Goal: Navigation & Orientation: Find specific page/section

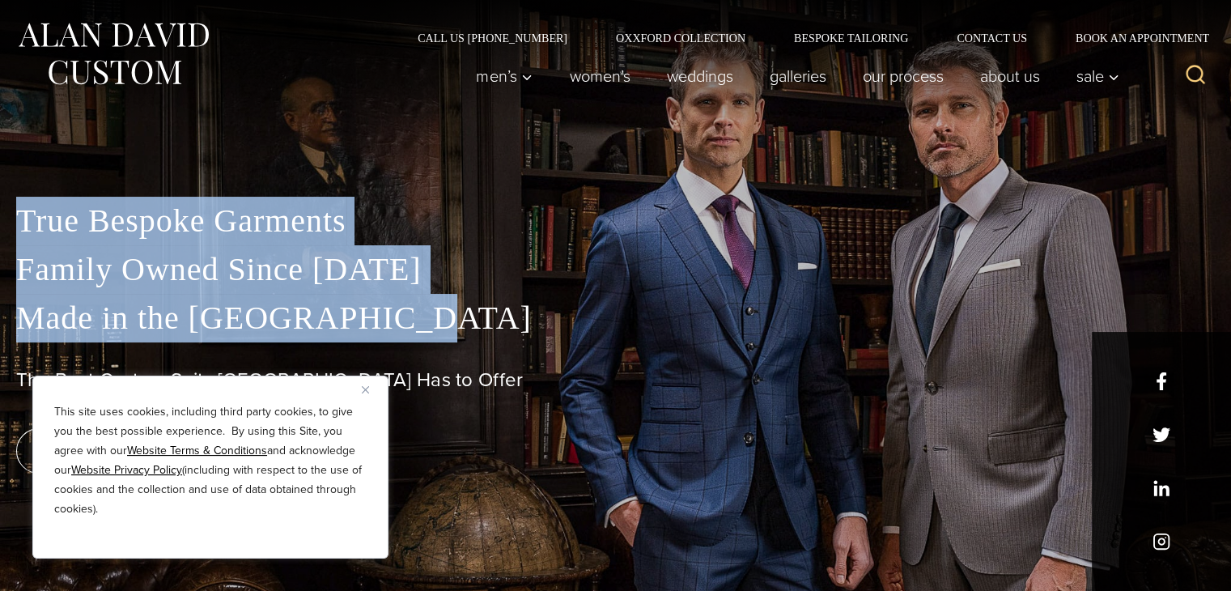
click at [366, 384] on button "Close" at bounding box center [371, 389] width 19 height 19
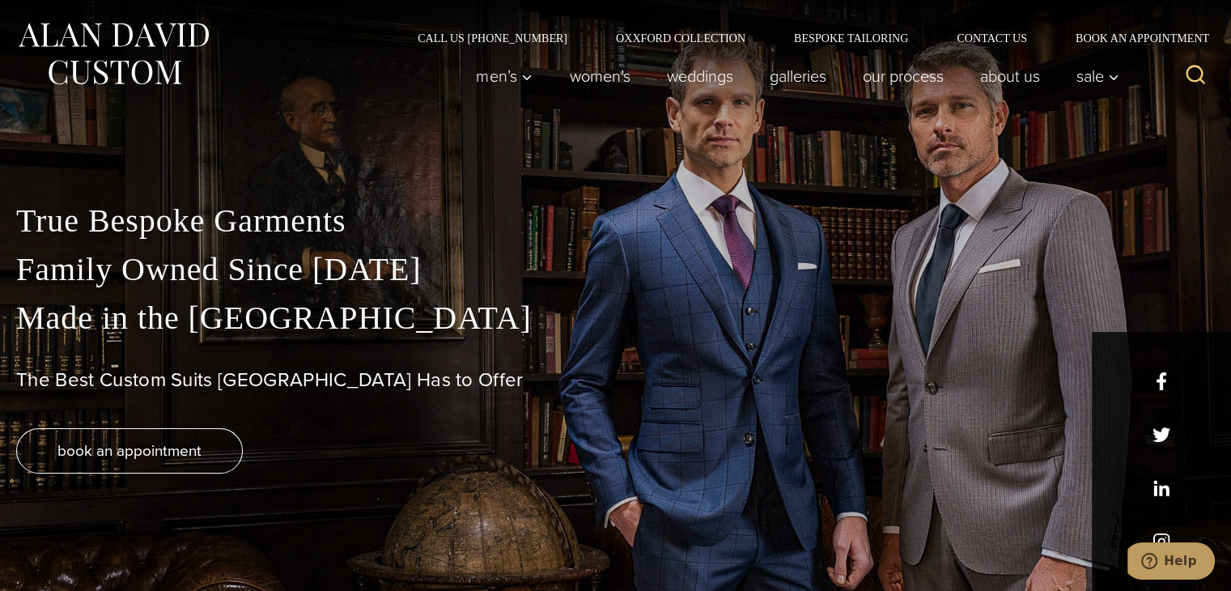
click at [420, 376] on h1 "The Best Custom Suits [GEOGRAPHIC_DATA] Has to Offer" at bounding box center [615, 379] width 1199 height 23
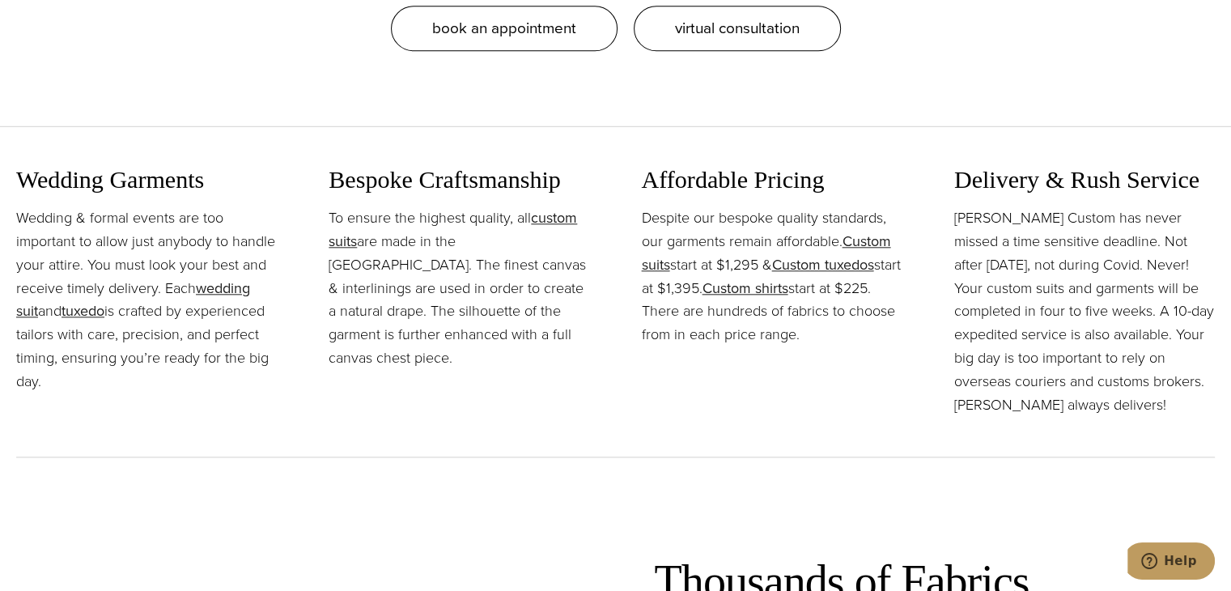
scroll to position [1781, 0]
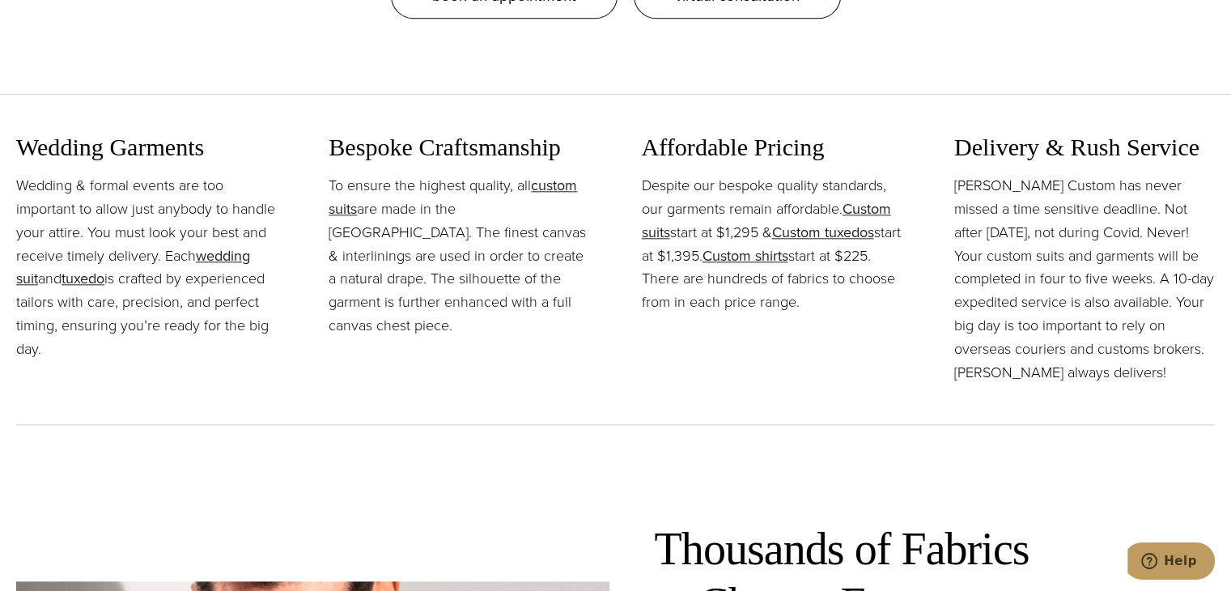
click at [447, 366] on div "Bespoke Craftsmanship To ensure the highest quality, all custom suits are made …" at bounding box center [459, 258] width 261 height 251
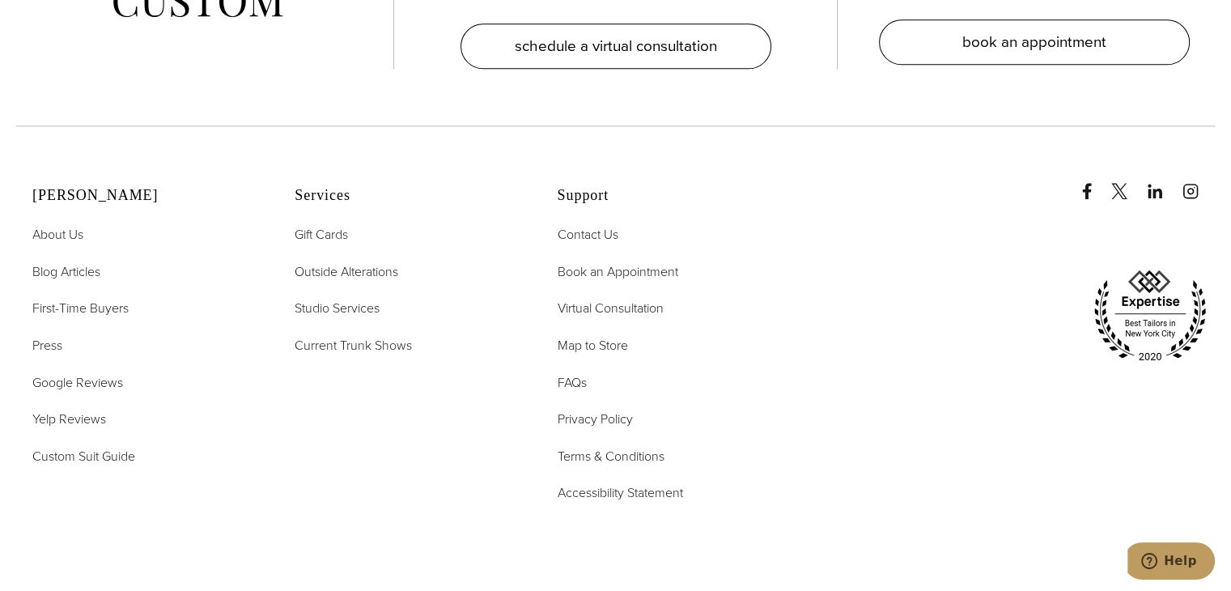
scroll to position [8061, 0]
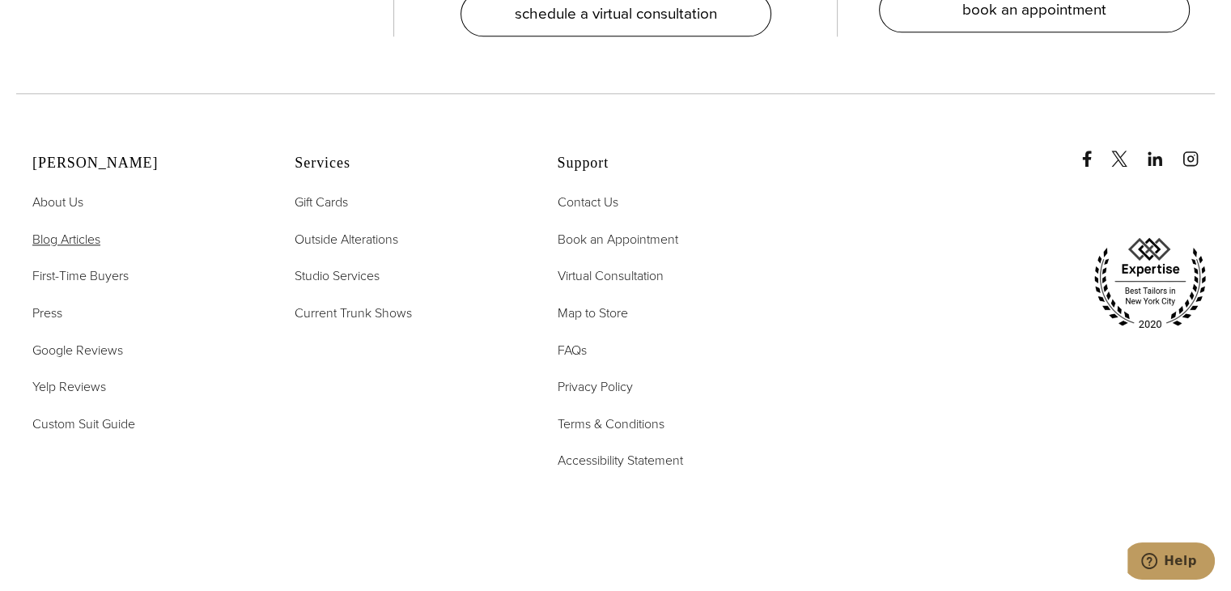
click at [50, 230] on span "Blog Articles" at bounding box center [66, 239] width 68 height 19
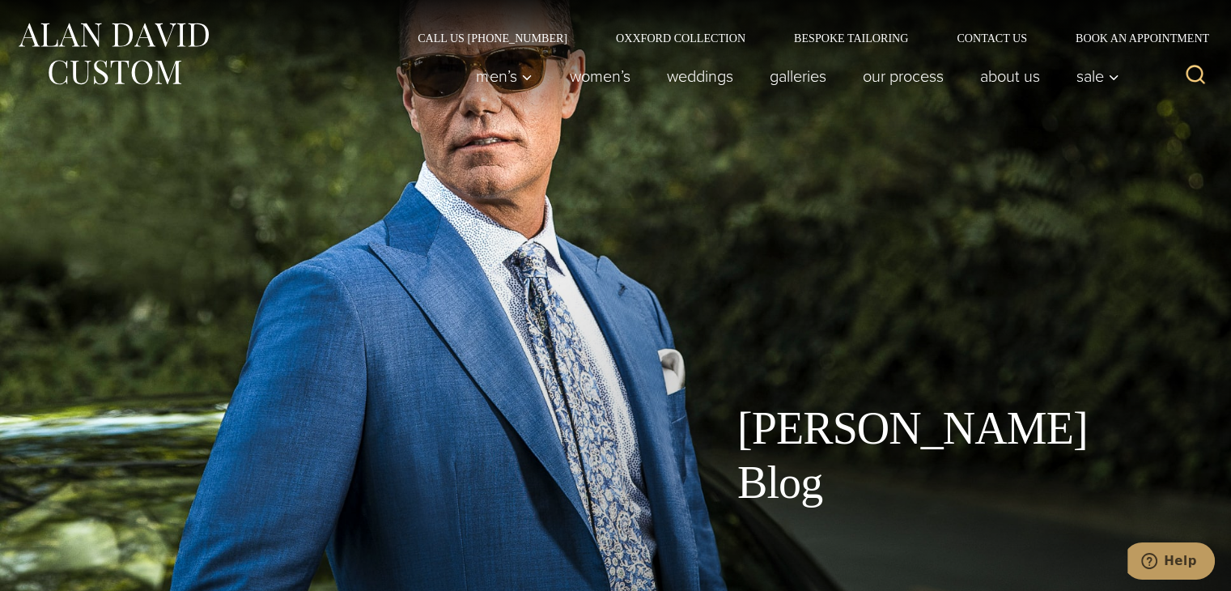
click at [131, 56] on img at bounding box center [113, 54] width 194 height 72
